Goal: Check status: Check status

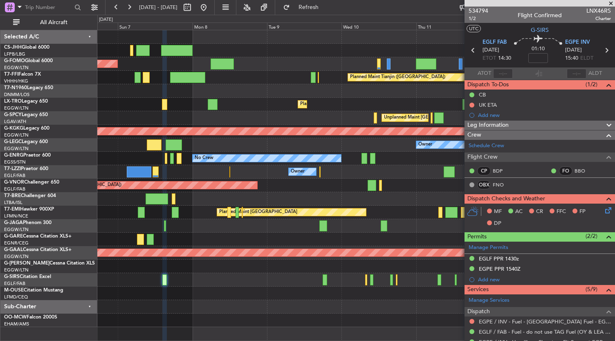
scroll to position [165, 0]
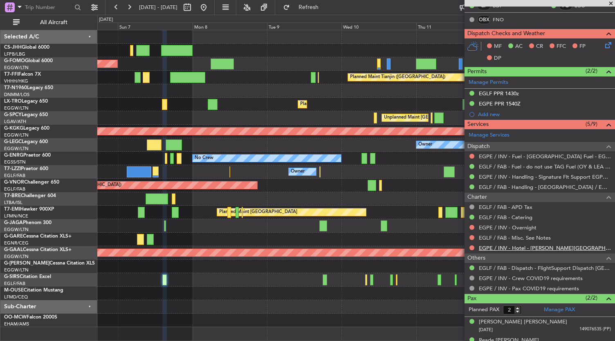
click at [537, 244] on link "EGPE / INV - Hotel - Leonardo Hotel Inverness ( EGPE / INV )" at bounding box center [545, 247] width 132 height 7
click at [474, 247] on div at bounding box center [471, 247] width 7 height 7
click at [473, 245] on button at bounding box center [471, 247] width 5 height 5
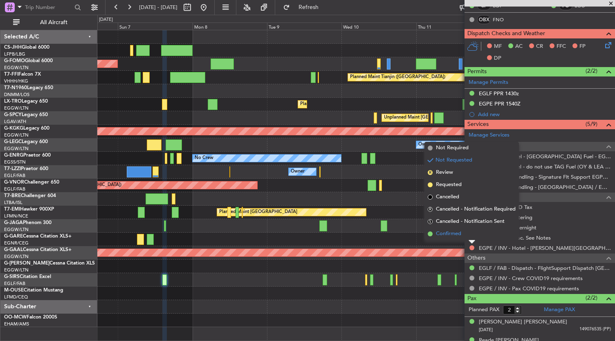
click at [457, 231] on span "Confirmed" at bounding box center [448, 234] width 25 height 8
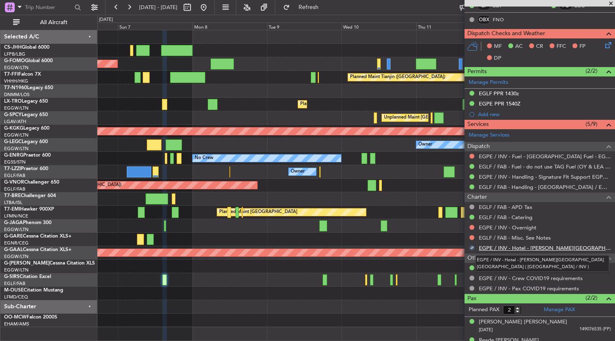
click at [517, 246] on link "EGPE / INV - Hotel - Leonardo Hotel Inverness ( EGPE / INV )" at bounding box center [545, 247] width 132 height 7
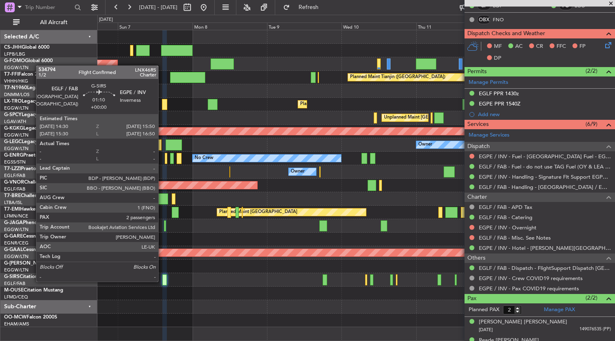
click at [162, 281] on div at bounding box center [164, 279] width 4 height 11
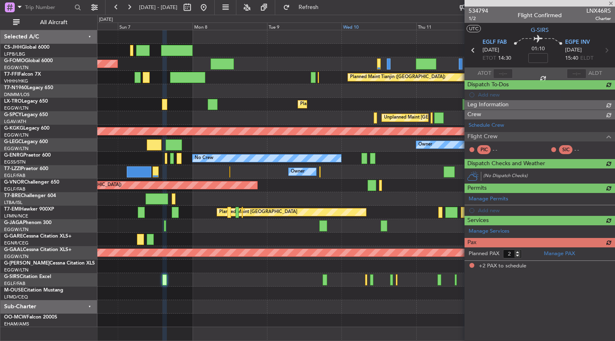
scroll to position [0, 0]
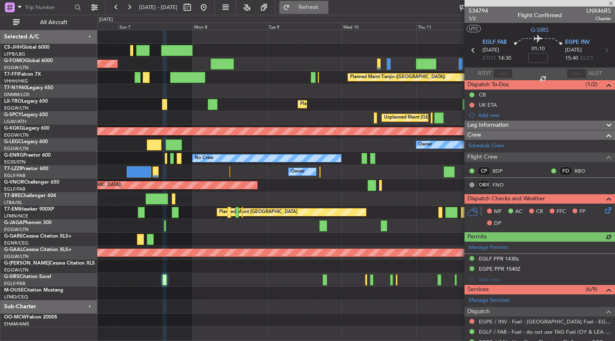
click at [326, 9] on span "Refresh" at bounding box center [308, 7] width 34 height 6
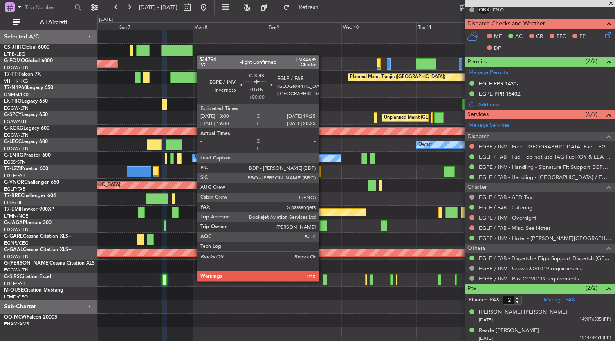
click at [323, 280] on div at bounding box center [324, 279] width 4 height 11
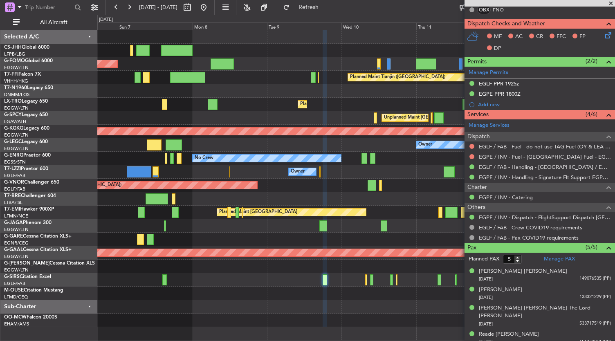
scroll to position [0, 0]
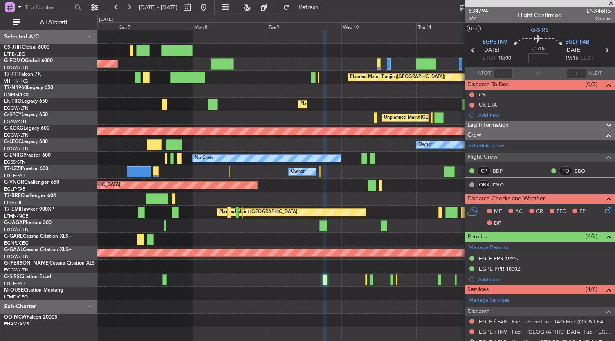
click at [473, 9] on span "534794" at bounding box center [478, 11] width 20 height 9
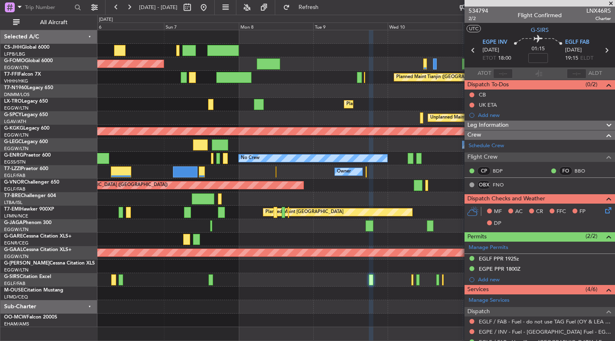
click at [382, 311] on div at bounding box center [355, 306] width 517 height 13
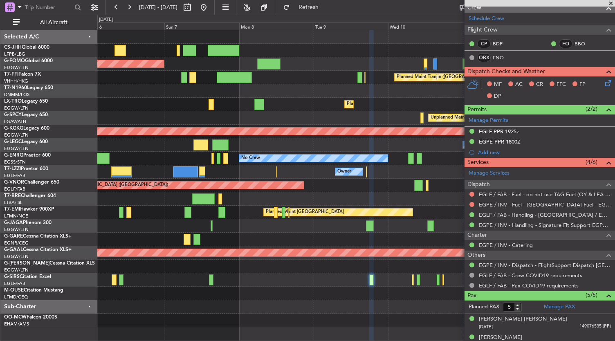
scroll to position [127, 0]
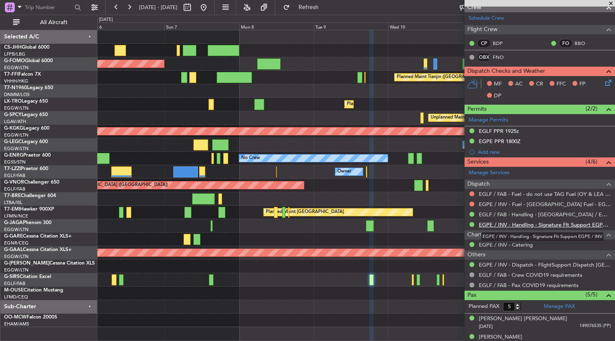
click at [524, 223] on link "EGPE / INV - Handling - Signature Flt Support EGPE / INV" at bounding box center [545, 224] width 132 height 7
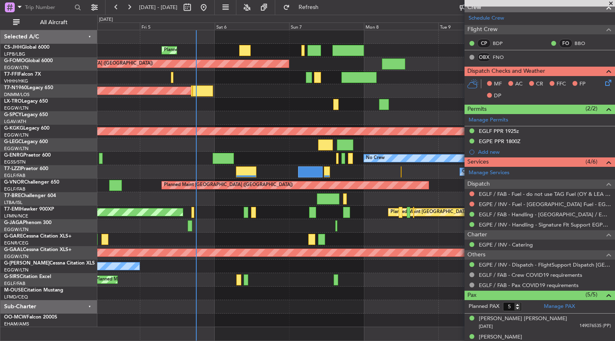
click at [433, 289] on div "Planned Maint Paris (Le Bourget) Owner Planned Maint London (Luton) Planned Mai…" at bounding box center [355, 178] width 517 height 297
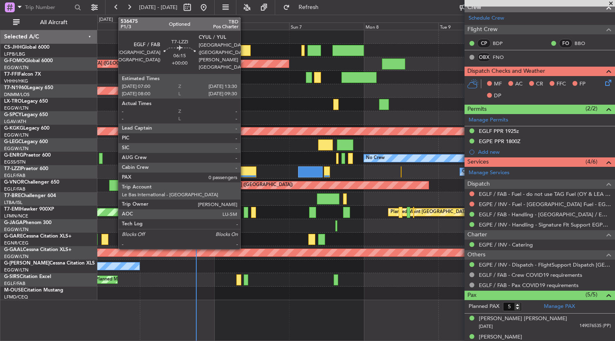
click at [244, 168] on div at bounding box center [246, 171] width 20 height 11
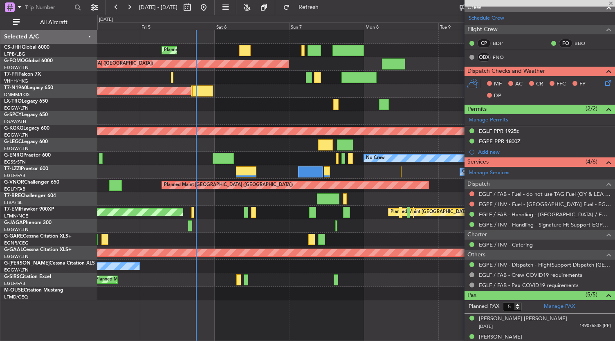
type input "0"
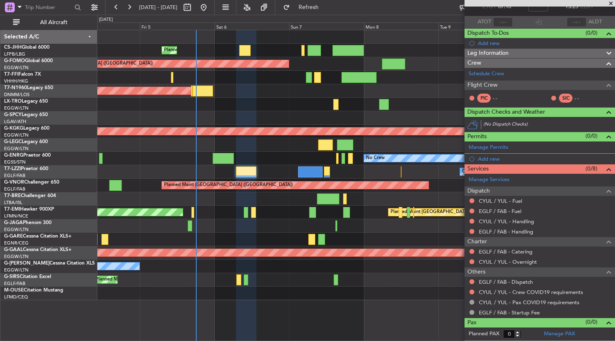
scroll to position [0, 0]
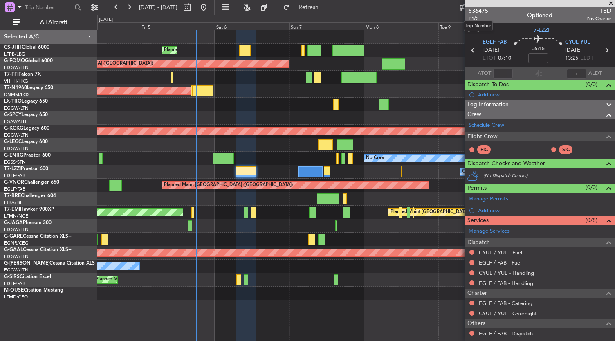
click at [483, 9] on span "536475" at bounding box center [478, 11] width 20 height 9
click at [287, 225] on div at bounding box center [355, 225] width 517 height 13
click at [277, 157] on div "No Crew" at bounding box center [355, 158] width 517 height 13
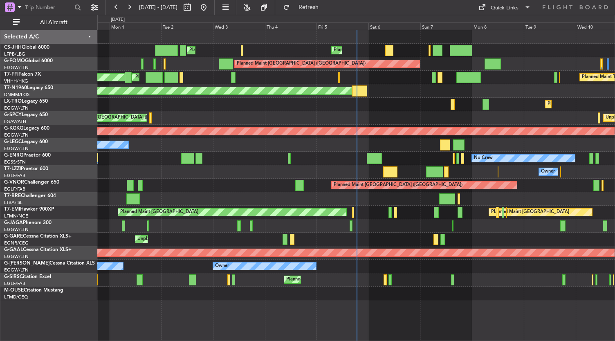
click at [359, 218] on div "Planned Maint [GEOGRAPHIC_DATA] ([GEOGRAPHIC_DATA]) Planned Maint [GEOGRAPHIC_D…" at bounding box center [355, 165] width 517 height 270
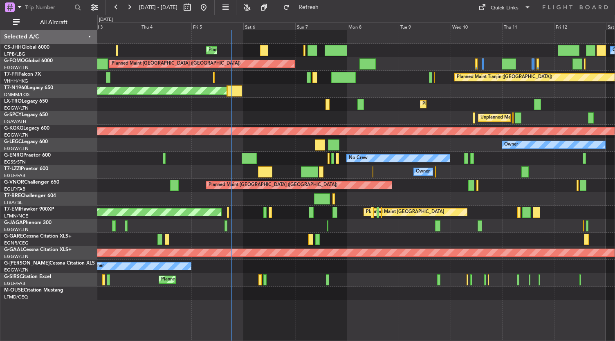
click at [257, 99] on div "Planned Maint Dusseldorf" at bounding box center [355, 104] width 517 height 13
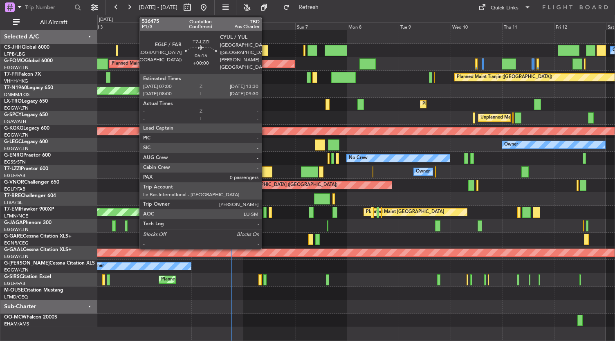
click at [266, 173] on div at bounding box center [265, 171] width 14 height 11
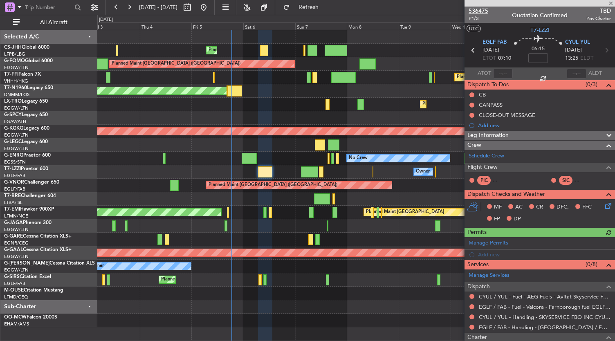
click at [480, 9] on span "536475" at bounding box center [478, 11] width 20 height 9
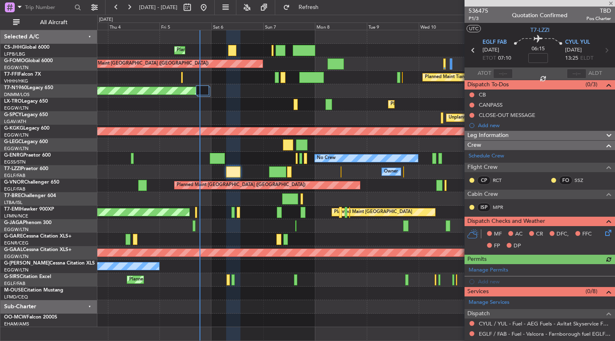
click at [287, 307] on div at bounding box center [355, 306] width 517 height 13
click at [250, 319] on div at bounding box center [355, 319] width 517 height 13
